Goal: Transaction & Acquisition: Purchase product/service

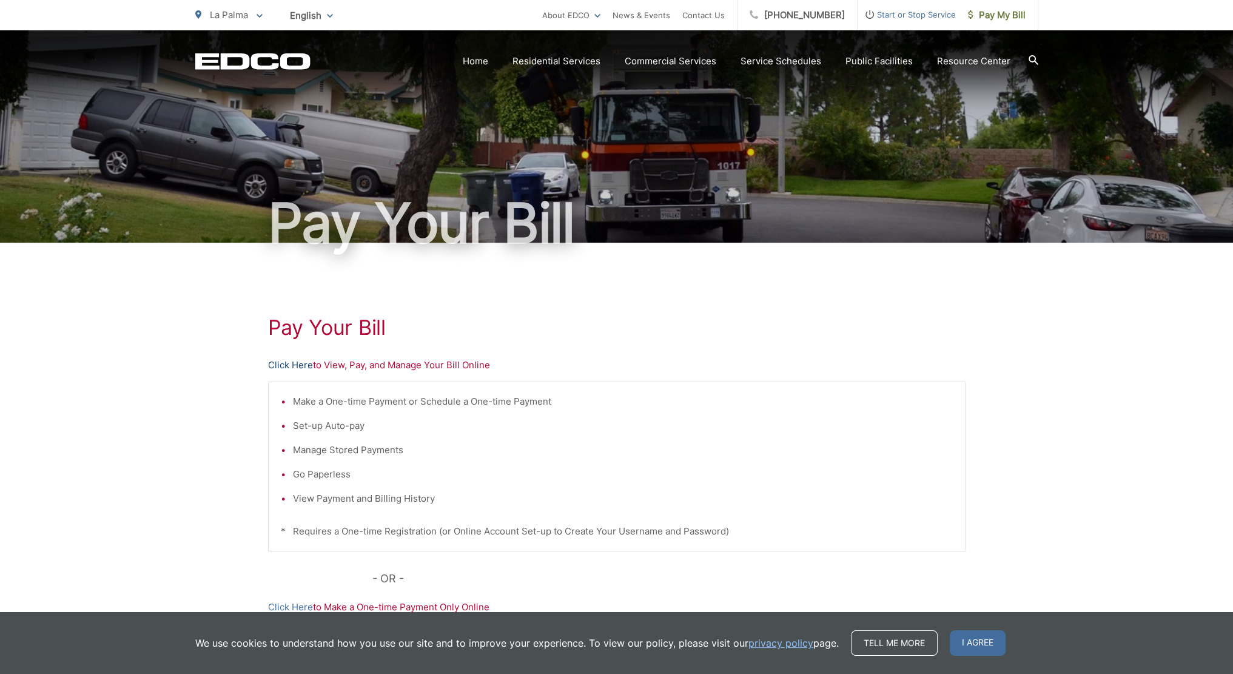
click at [286, 362] on link "Click Here" at bounding box center [290, 365] width 45 height 15
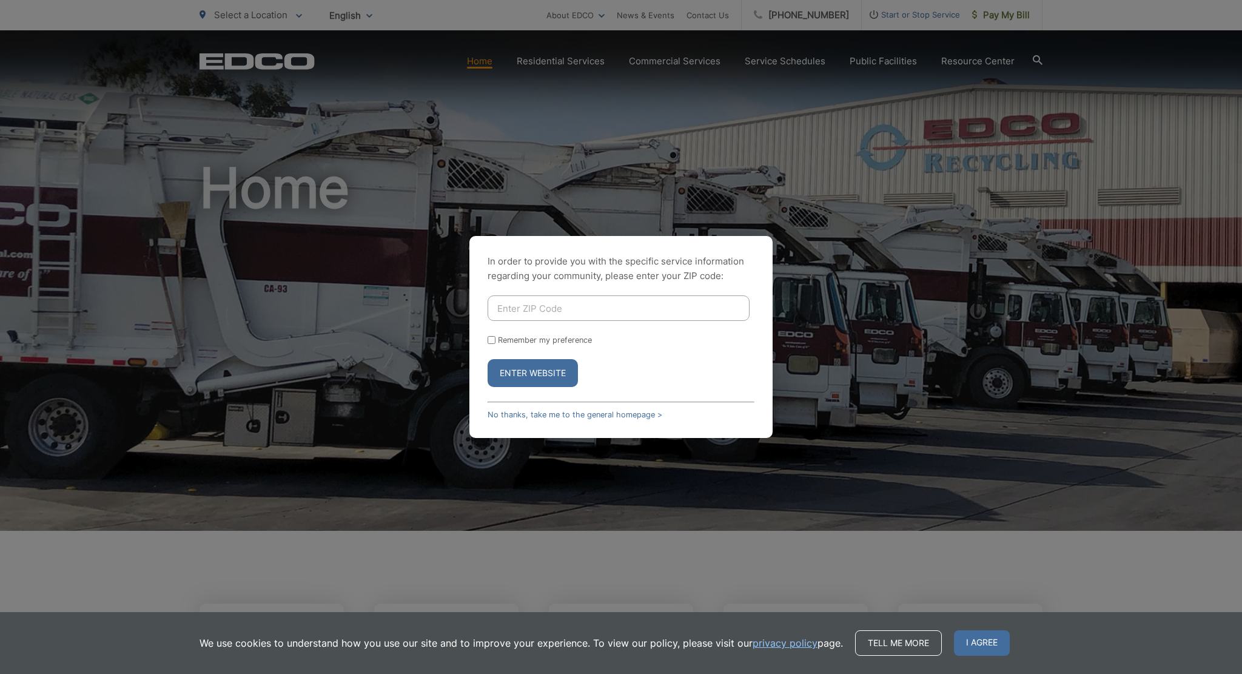
click at [531, 309] on input "Enter ZIP Code" at bounding box center [619, 307] width 262 height 25
type input "92040"
click at [488, 359] on button "Enter Website" at bounding box center [533, 373] width 90 height 28
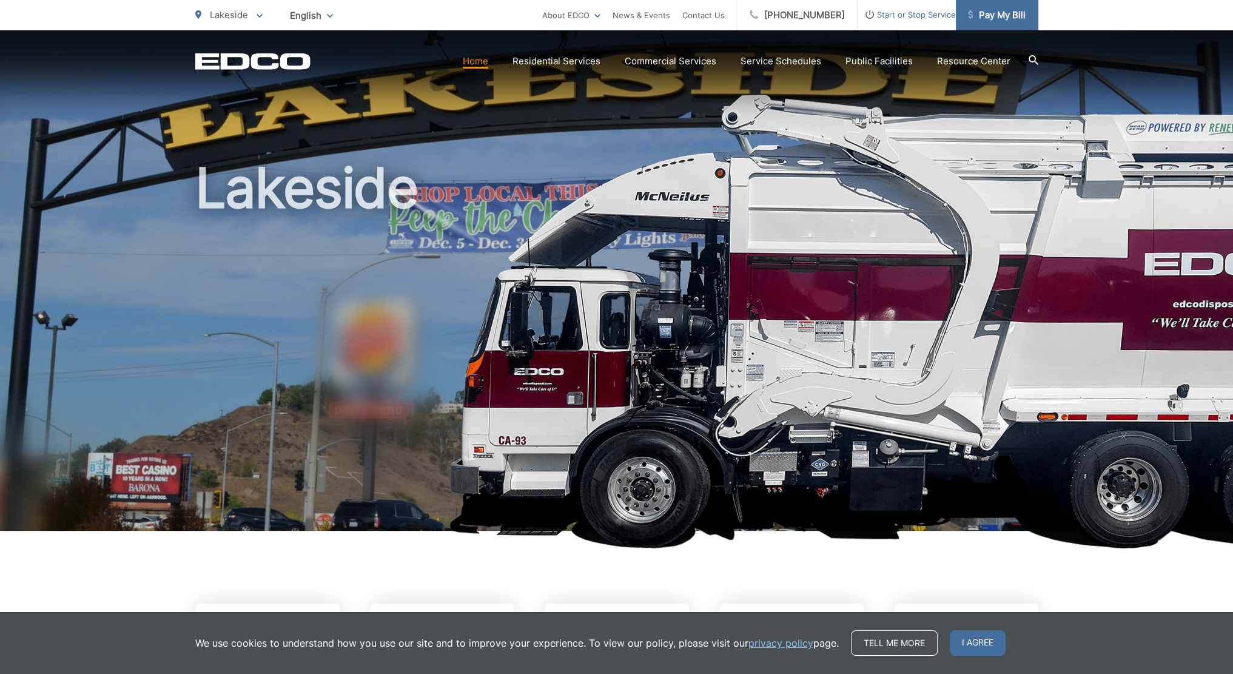
click at [1007, 20] on span "Pay My Bill" at bounding box center [997, 15] width 58 height 15
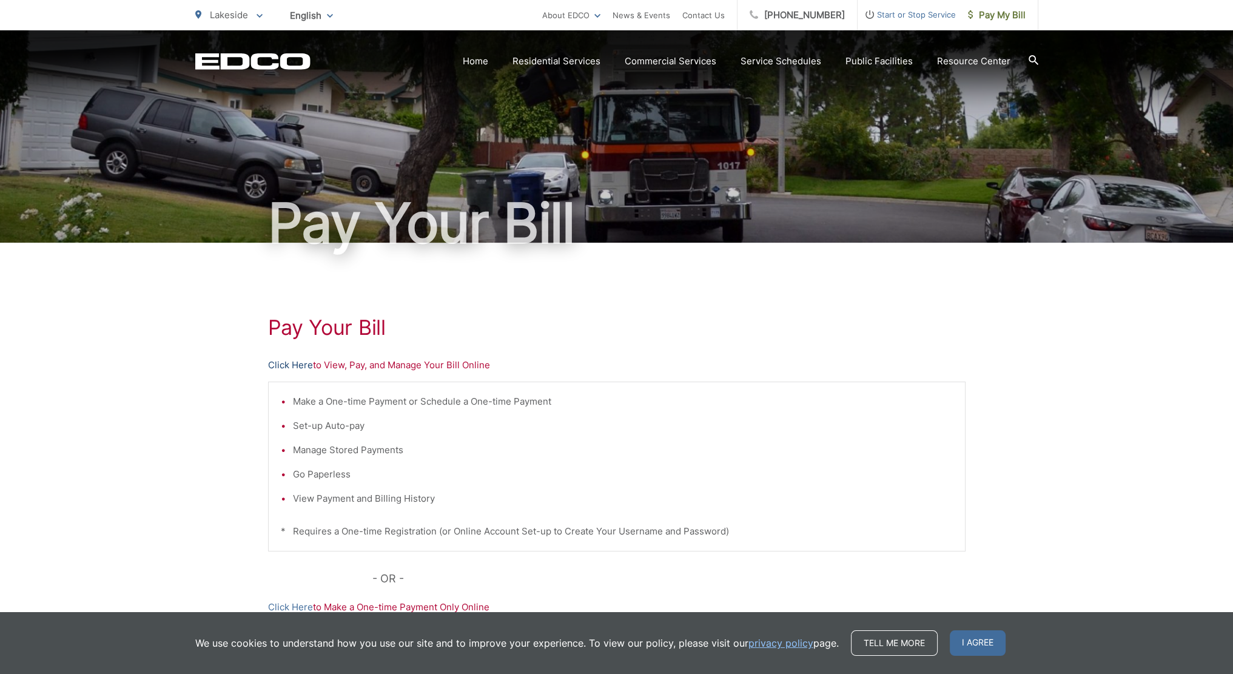
click at [286, 366] on link "Click Here" at bounding box center [290, 365] width 45 height 15
